Goal: Navigation & Orientation: Find specific page/section

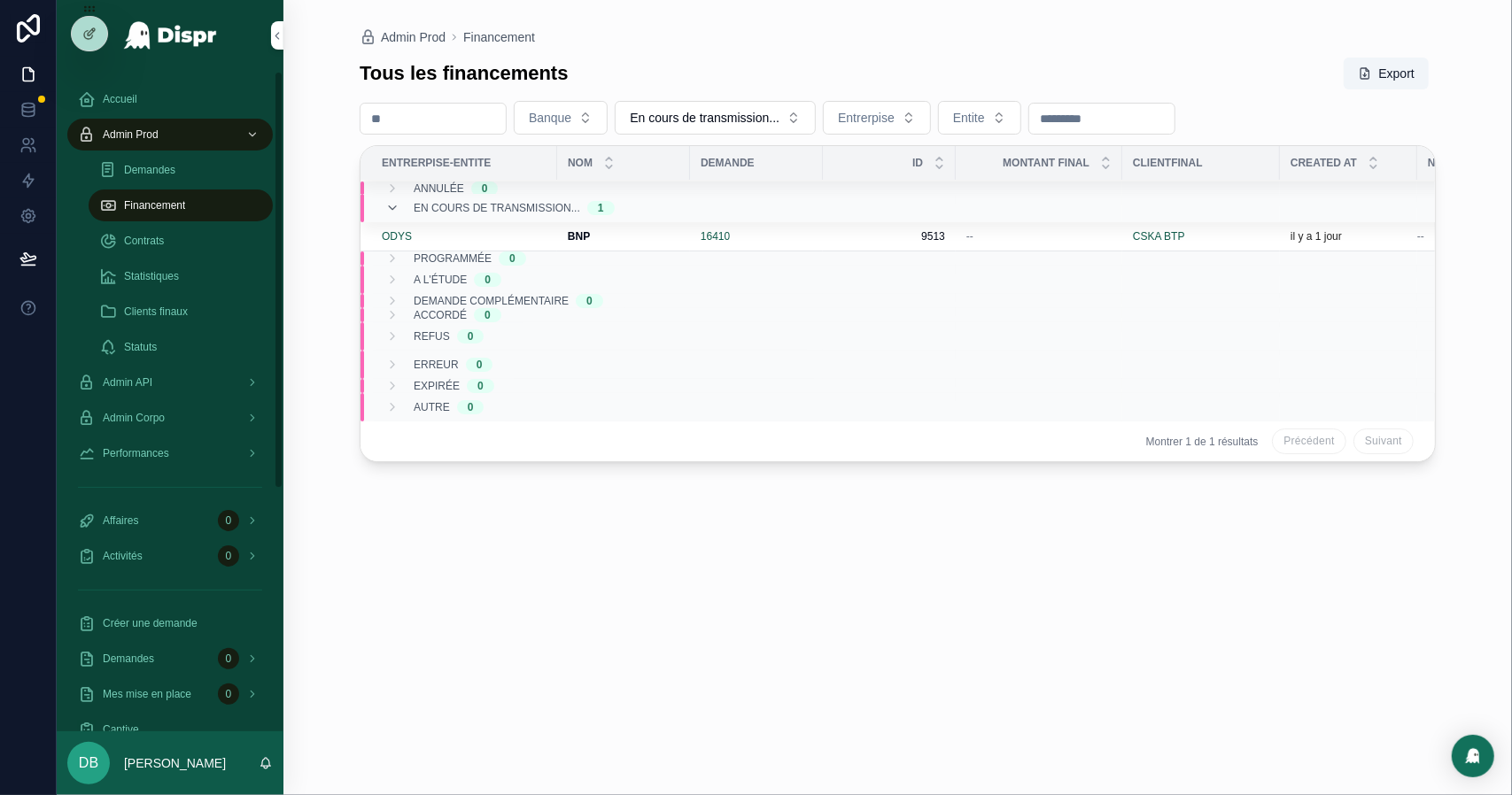
click at [179, 278] on span "Statistiques" at bounding box center [152, 277] width 54 height 15
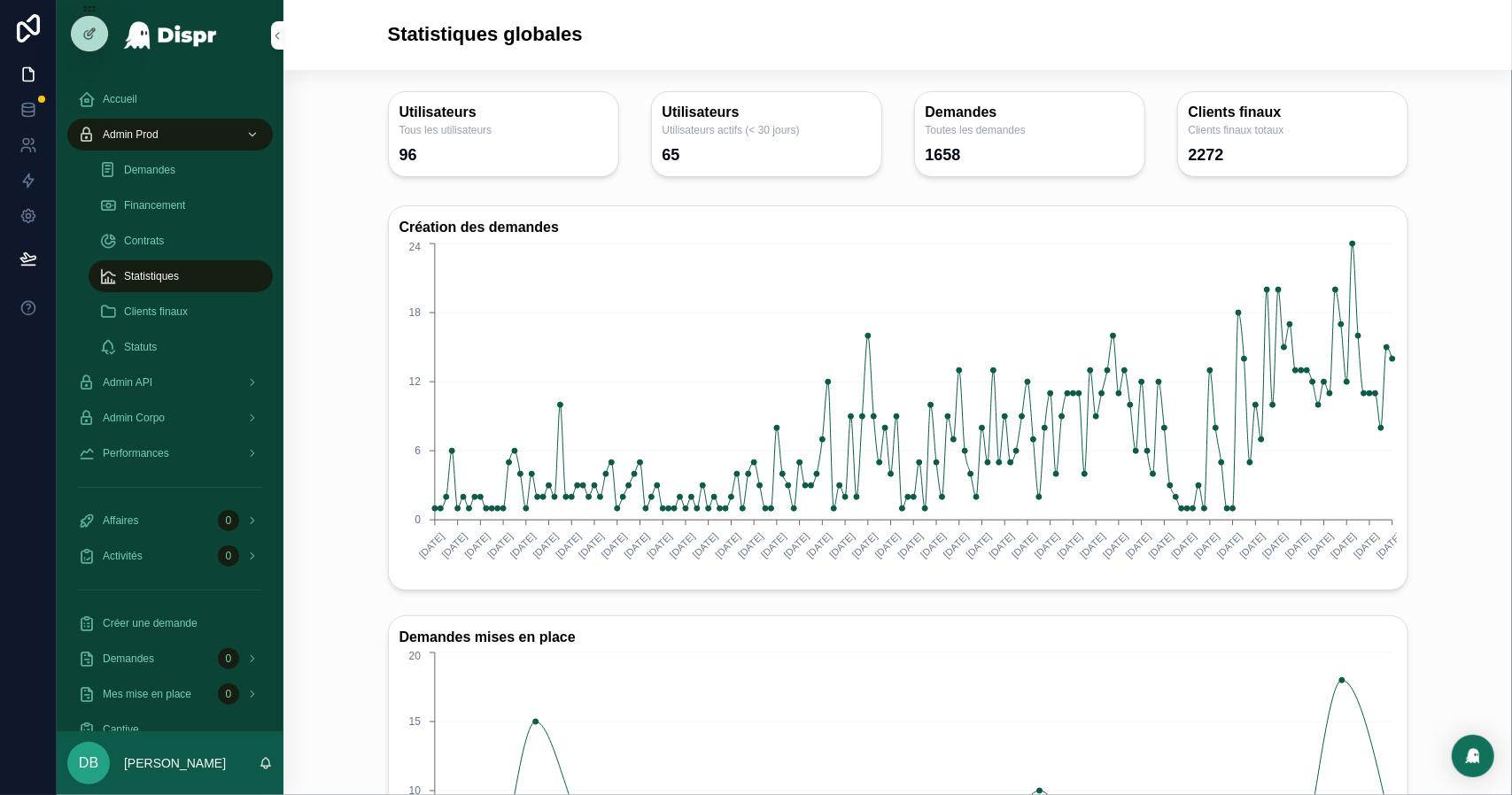
click at [179, 278] on span "Statistiques" at bounding box center [152, 277] width 54 height 15
click at [170, 201] on span "Financement" at bounding box center [154, 206] width 61 height 15
